Goal: Check status

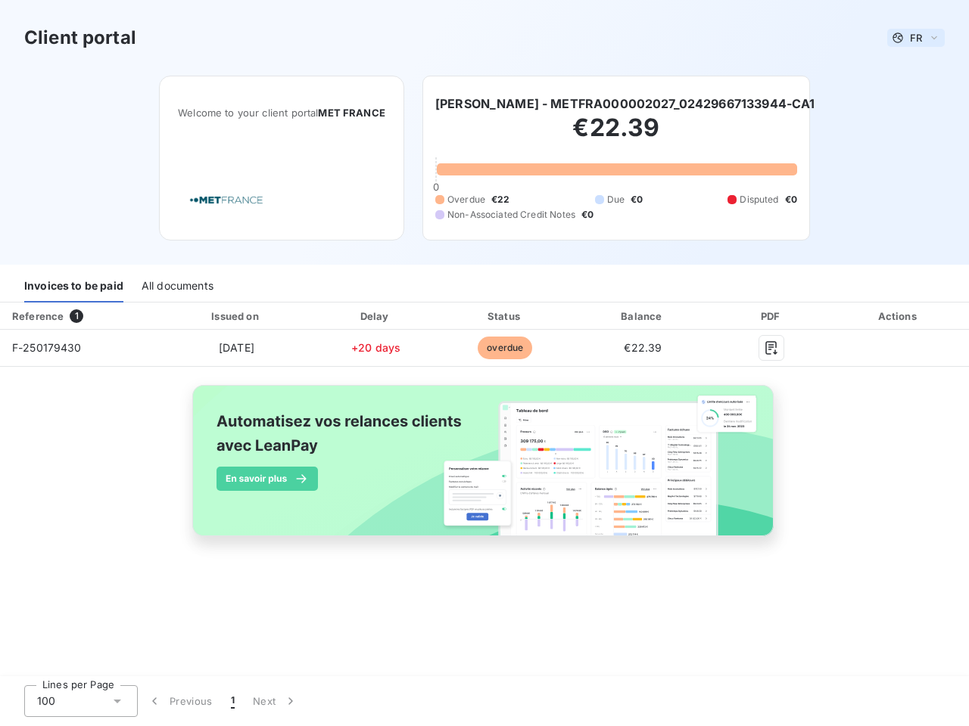
click at [916, 38] on span "FR" at bounding box center [915, 38] width 12 height 12
click at [624, 104] on h6 "[PERSON_NAME] - METFRA000002027_02429667133944-CA1" at bounding box center [625, 104] width 380 height 18
click at [73, 287] on div "Invoices to be paid" at bounding box center [73, 287] width 99 height 32
click at [176, 287] on div "All documents" at bounding box center [177, 287] width 72 height 32
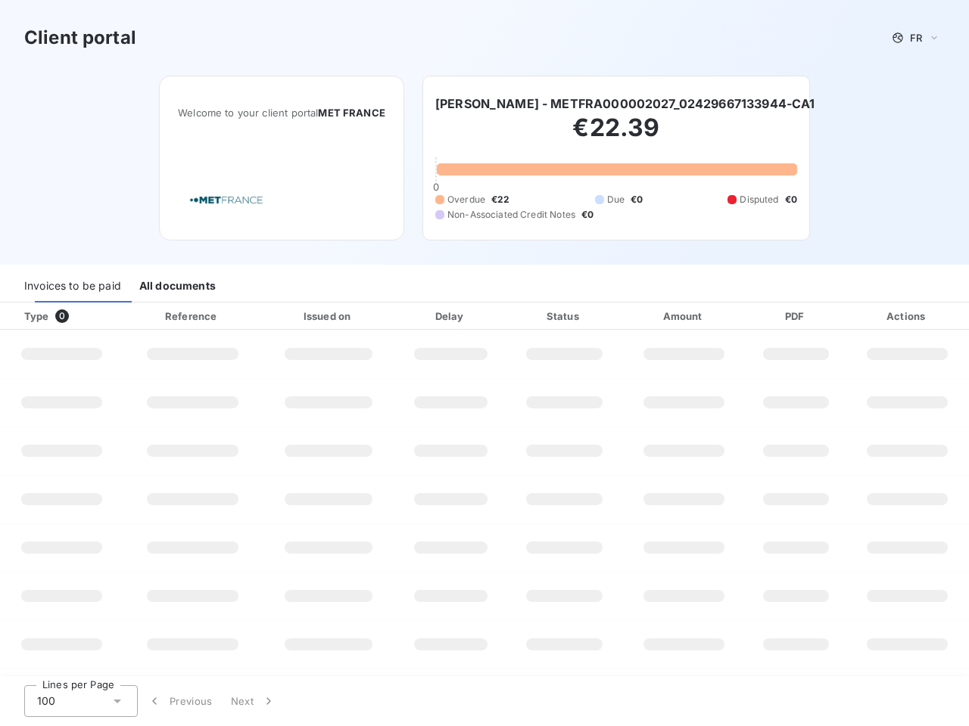
click at [79, 316] on div "Type 0" at bounding box center [67, 316] width 104 height 15
click at [235, 316] on div at bounding box center [239, 316] width 15 height 15
click at [375, 316] on div at bounding box center [372, 316] width 15 height 15
click at [509, 316] on div "Status" at bounding box center [564, 316] width 110 height 15
click at [642, 316] on div "Amount" at bounding box center [684, 316] width 118 height 15
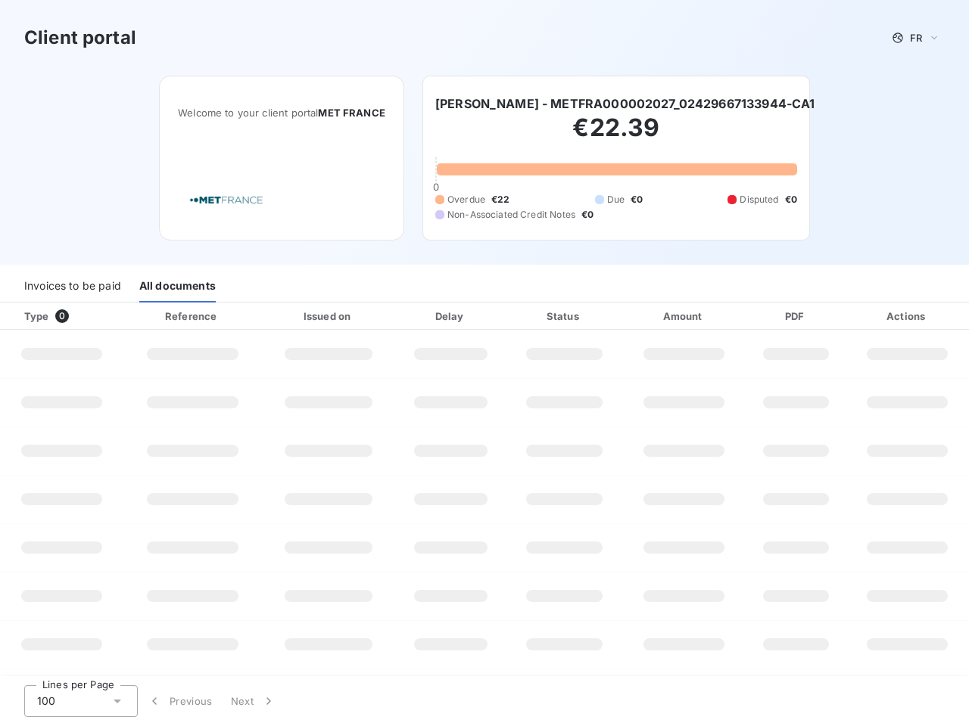
click at [771, 316] on div "PDF" at bounding box center [795, 316] width 94 height 15
